Goal: Information Seeking & Learning: Learn about a topic

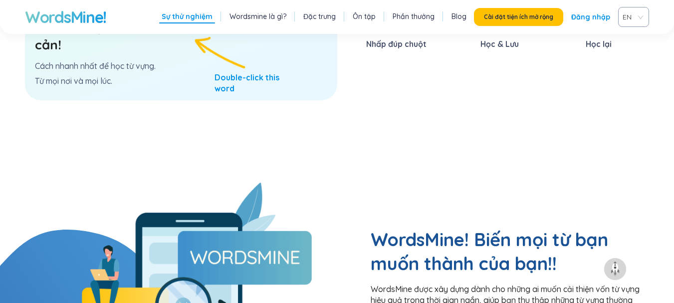
scroll to position [599, 0]
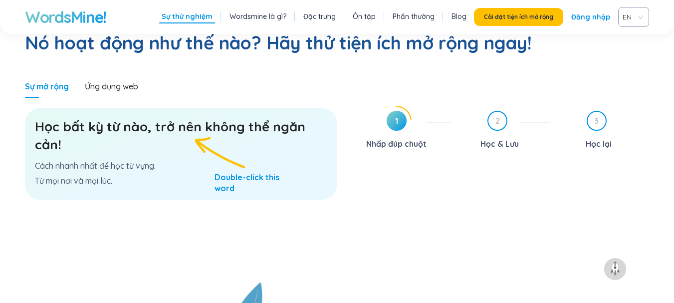
click at [188, 118] on h3 "Học bất kỳ từ nào, trở nên không thể ngăn cản!" at bounding box center [181, 136] width 292 height 36
click at [191, 118] on h3 "Học bất kỳ từ nào, trở nên không thể ngăn cản!" at bounding box center [181, 136] width 292 height 36
click at [101, 118] on font "Học bất kỳ từ nào, trở nên không thể ngăn cản!" at bounding box center [170, 135] width 270 height 34
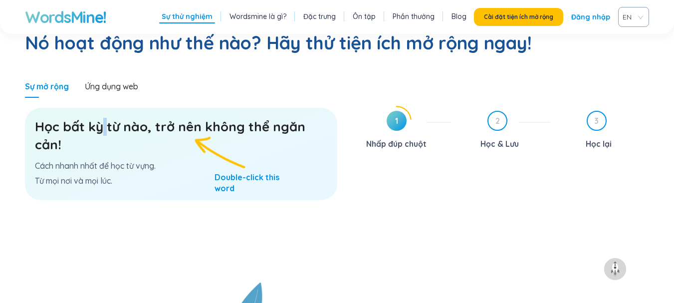
click at [101, 118] on font "Học bất kỳ từ nào, trở nên không thể ngăn cản!" at bounding box center [170, 135] width 270 height 34
click at [129, 81] on div "Ứng dụng web" at bounding box center [111, 86] width 53 height 11
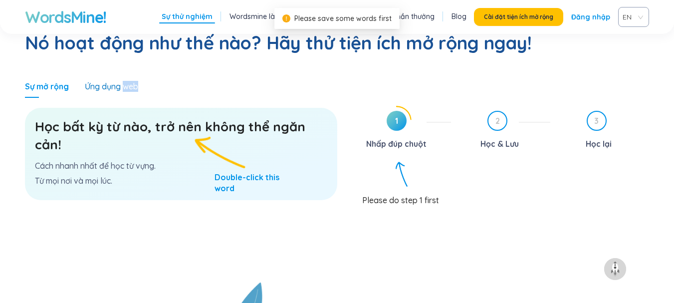
click at [129, 81] on div "Ứng dụng web" at bounding box center [111, 86] width 53 height 11
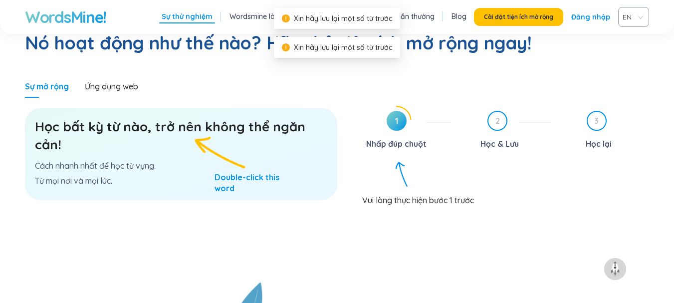
click at [400, 119] on div "1 Nhấp đúp chuột 2 Học & Lưu 3 Học lại Vui lòng thực hiện bước 1 trước" at bounding box center [500, 194] width 297 height 177
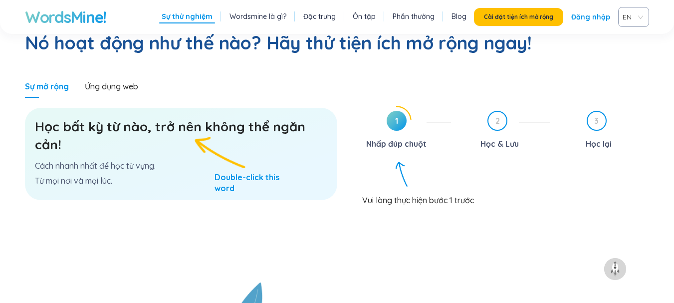
click at [394, 111] on span "1" at bounding box center [397, 121] width 20 height 20
click at [403, 186] on div "Vui lòng thực hiện bước 1 trước" at bounding box center [505, 195] width 287 height 19
click at [405, 111] on span "1" at bounding box center [397, 121] width 20 height 20
click at [404, 111] on span "1" at bounding box center [397, 121] width 20 height 20
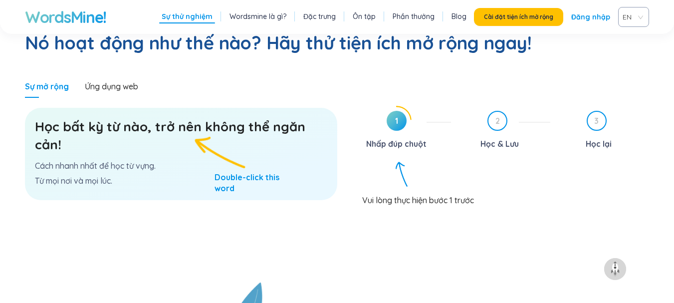
click at [404, 111] on span "1" at bounding box center [397, 121] width 20 height 20
click at [394, 111] on span "1" at bounding box center [397, 121] width 20 height 20
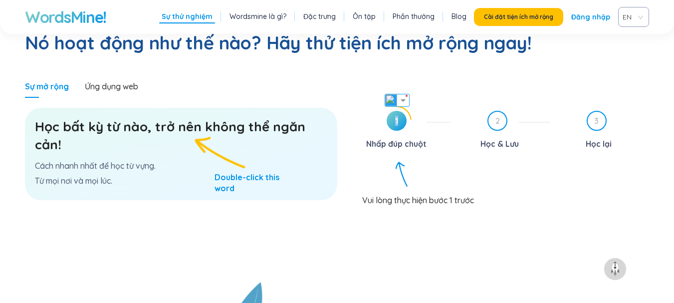
click at [394, 111] on span "1" at bounding box center [397, 121] width 20 height 20
click at [244, 137] on div "Học bất kỳ từ nào, trở nên không thể ngăn cản! Cách nhanh nhất để học từ vựng. …" at bounding box center [181, 154] width 312 height 92
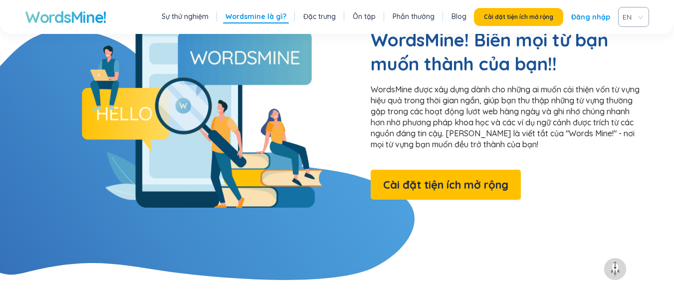
scroll to position [848, 0]
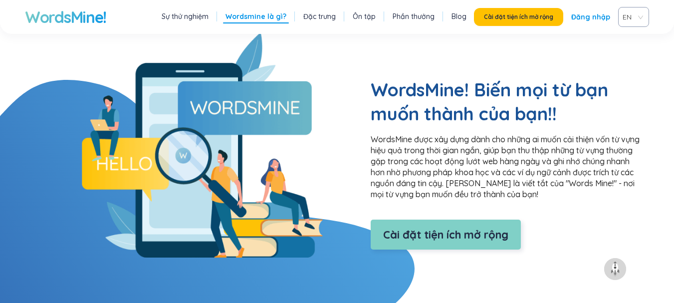
click at [471, 227] on font "Cài đặt tiện ích mở rộng" at bounding box center [445, 234] width 125 height 14
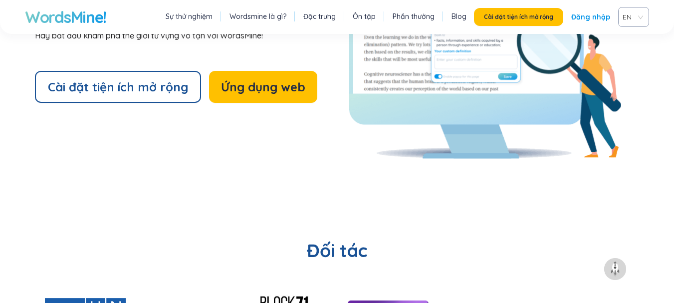
scroll to position [2195, 0]
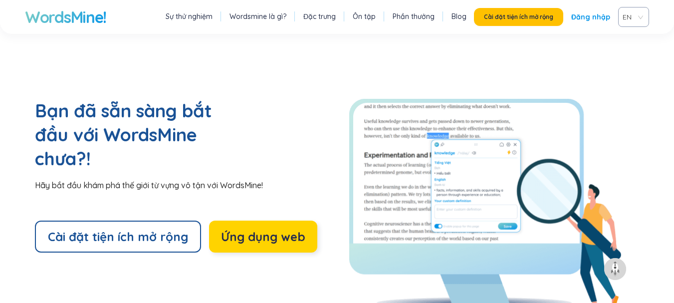
click at [244, 229] on font "Ứng dụng web" at bounding box center [263, 236] width 84 height 15
click at [248, 221] on button "Ứng dụng web" at bounding box center [263, 237] width 108 height 32
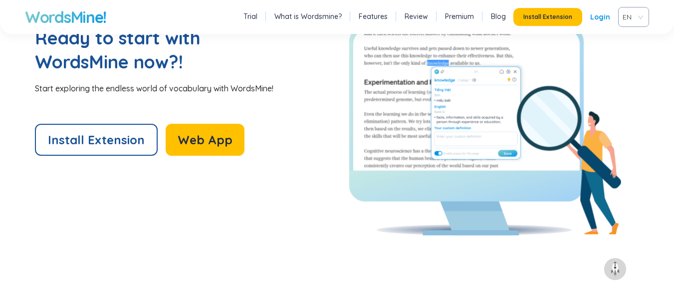
scroll to position [2158, 0]
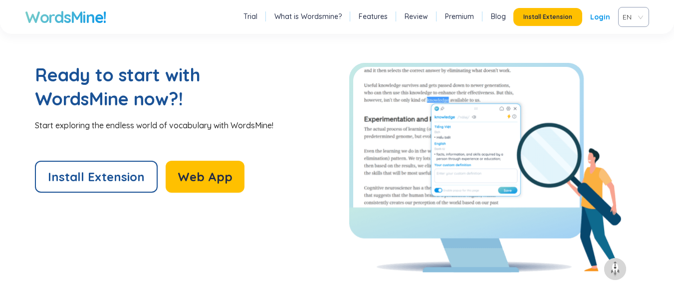
click at [169, 110] on div "Ready to start with WordsMine now?! Start exploring the endless world of vocabu…" at bounding box center [186, 97] width 302 height 68
click at [74, 81] on h2 "Ready to start with WordsMine now?!" at bounding box center [142, 87] width 215 height 48
click at [71, 73] on h2 "Ready to start with WordsMine now?!" at bounding box center [142, 87] width 215 height 48
click at [85, 76] on h2 "Ready to start with WordsMine now?!" at bounding box center [142, 87] width 215 height 48
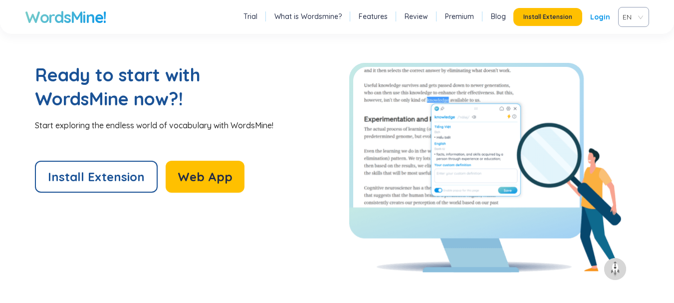
click at [82, 75] on h2 "Ready to start with WordsMine now?!" at bounding box center [142, 87] width 215 height 48
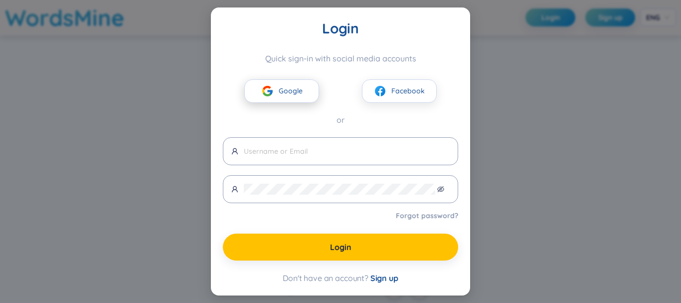
click at [284, 100] on button "Google" at bounding box center [281, 90] width 75 height 23
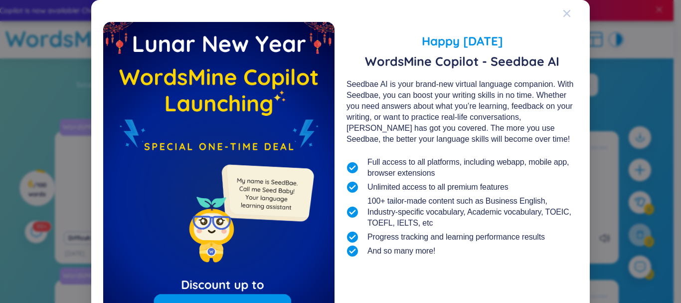
click at [563, 15] on icon "Close" at bounding box center [567, 13] width 8 height 8
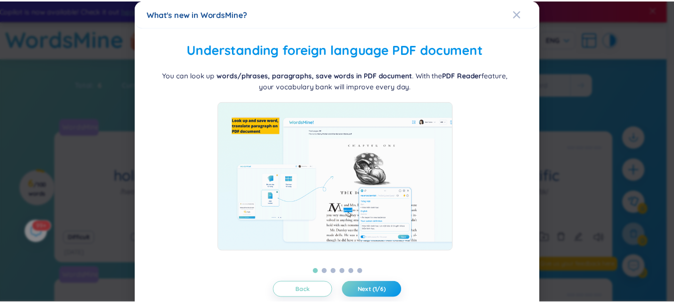
scroll to position [23, 0]
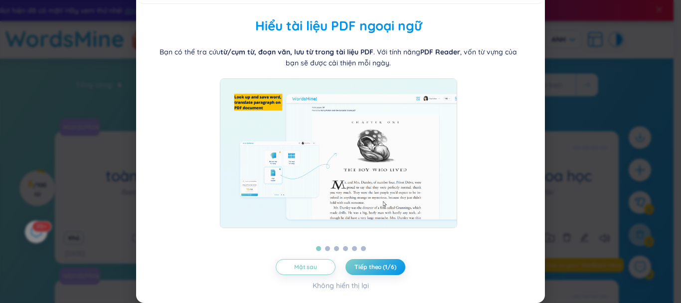
click at [482, 75] on div "Bạn có thể tra cứu từ/cụm từ, đoạn văn, lưu từ trong tài liệu PDF . Với tính nă…" at bounding box center [338, 137] width 381 height 182
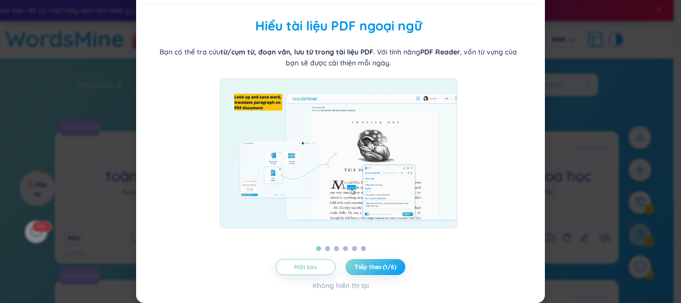
click at [366, 271] on button "Tiếp theo (1/6)" at bounding box center [376, 267] width 60 height 16
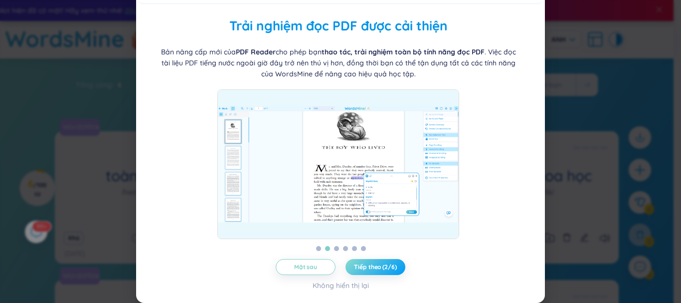
click at [378, 265] on font "Tiếp theo (2/6)" at bounding box center [375, 266] width 42 height 7
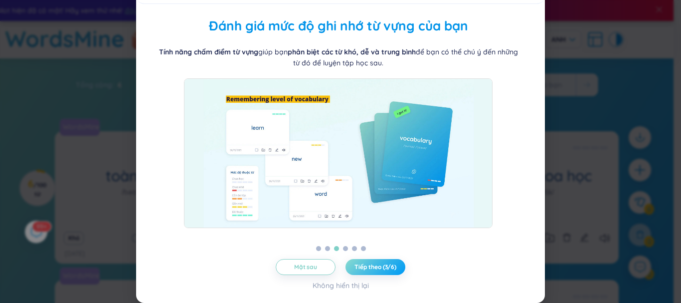
click at [378, 265] on font "Tiếp theo (3/6)" at bounding box center [376, 266] width 42 height 7
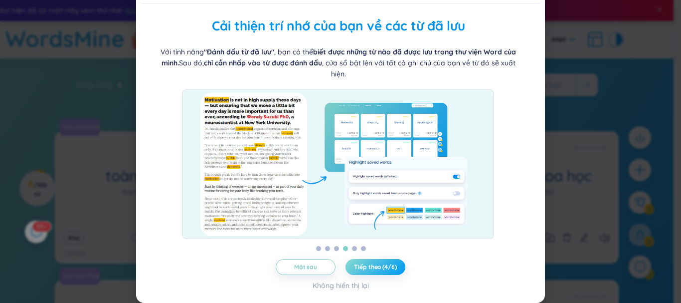
click at [378, 265] on font "Tiếp theo (4/6)" at bounding box center [375, 266] width 42 height 7
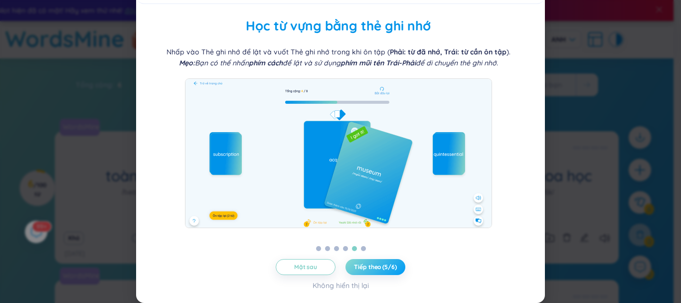
click at [378, 265] on font "Tiếp theo (5/6)" at bounding box center [375, 266] width 42 height 7
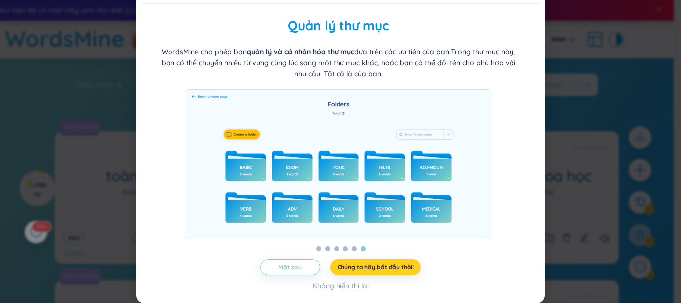
click at [378, 265] on font "Chúng ta hãy bắt đầu thôi!" at bounding box center [376, 266] width 76 height 7
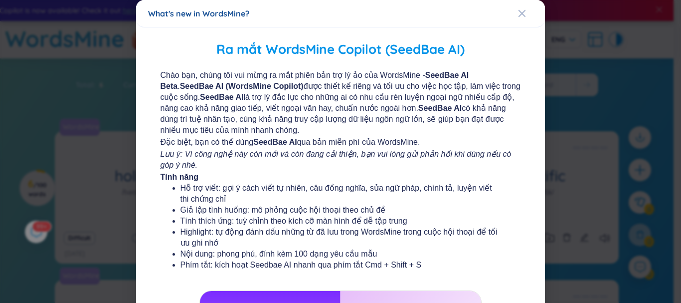
click at [414, 58] on h2 "Ra mắt WordsMine Copilot (SeedBae AI)" at bounding box center [341, 49] width 381 height 20
click at [519, 15] on icon "Close" at bounding box center [522, 13] width 7 height 7
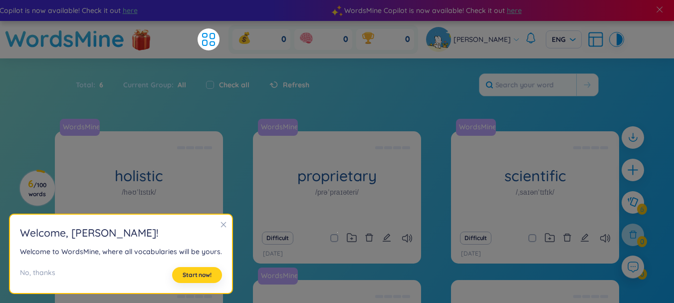
click at [208, 276] on span "Start now!" at bounding box center [197, 275] width 29 height 8
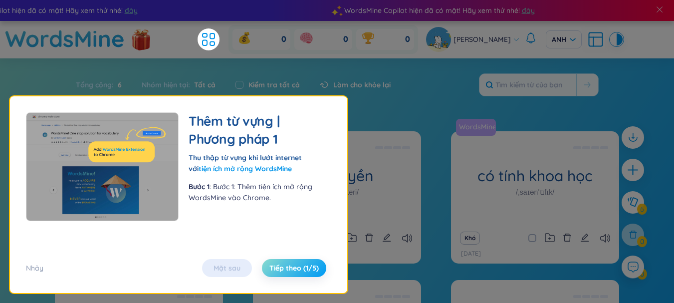
click at [299, 275] on button "Tiếp theo (1/5)" at bounding box center [294, 268] width 64 height 18
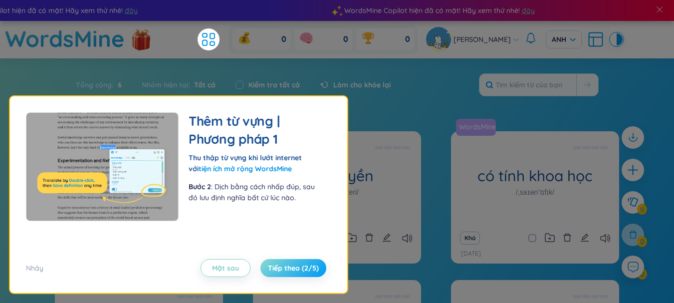
click at [297, 270] on font "Tiếp theo (2/5)" at bounding box center [293, 267] width 51 height 9
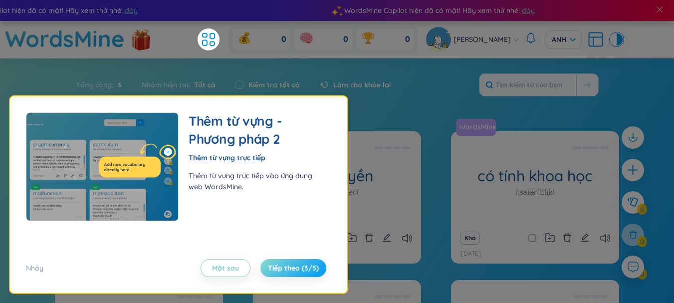
click at [297, 270] on font "Tiếp theo (3/5)" at bounding box center [293, 267] width 51 height 9
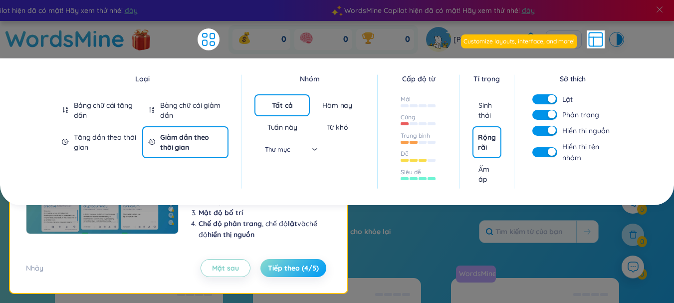
click at [312, 267] on font "Tiếp theo (4/5)" at bounding box center [293, 267] width 51 height 9
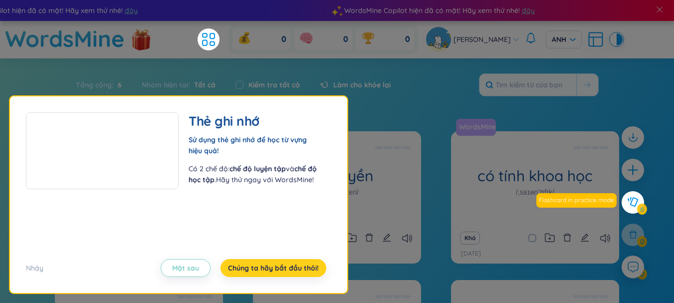
click at [285, 264] on font "Chúng ta hãy bắt đầu thôi!" at bounding box center [273, 267] width 91 height 9
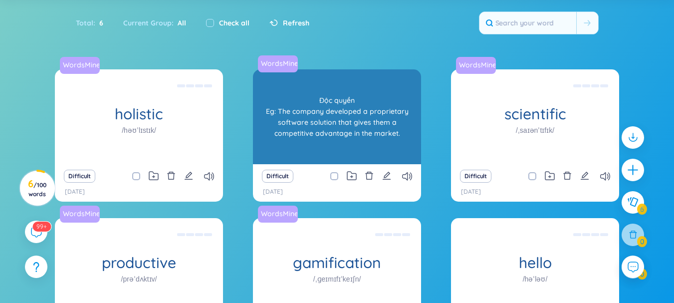
scroll to position [0, 0]
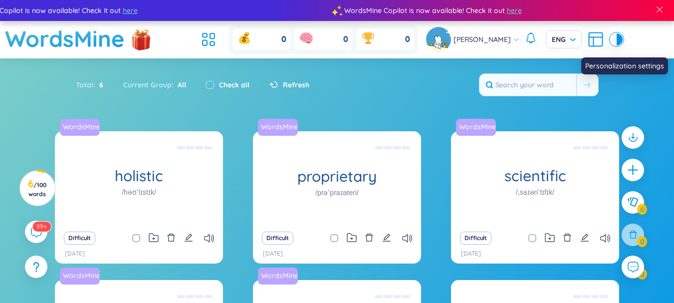
click at [592, 45] on icon at bounding box center [596, 39] width 18 height 18
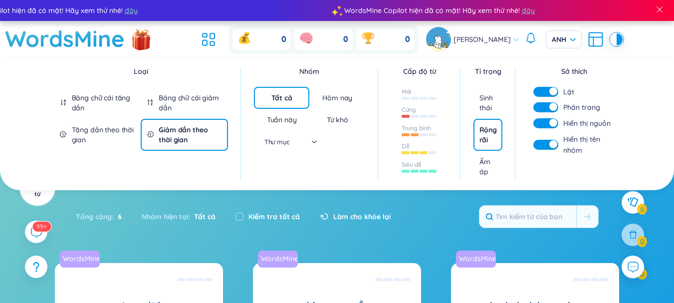
click at [307, 67] on font "Nhóm" at bounding box center [309, 71] width 20 height 9
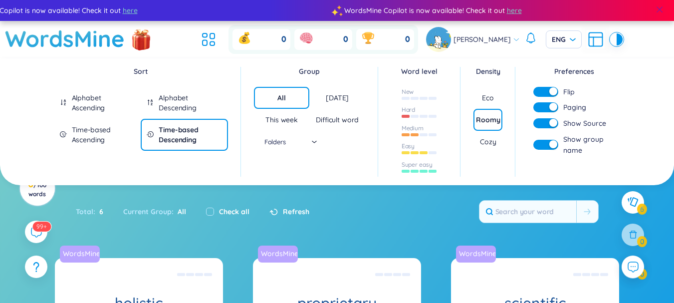
click at [658, 10] on span at bounding box center [659, 9] width 9 height 9
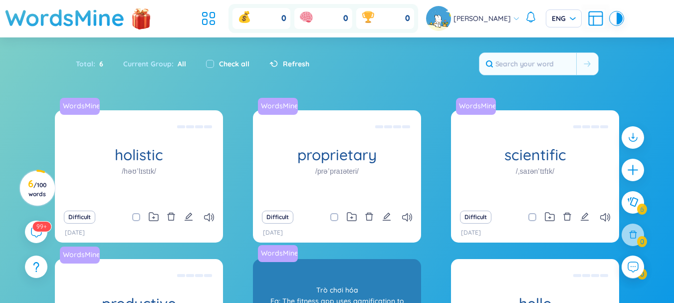
scroll to position [141, 0]
